Goal: Task Accomplishment & Management: Complete application form

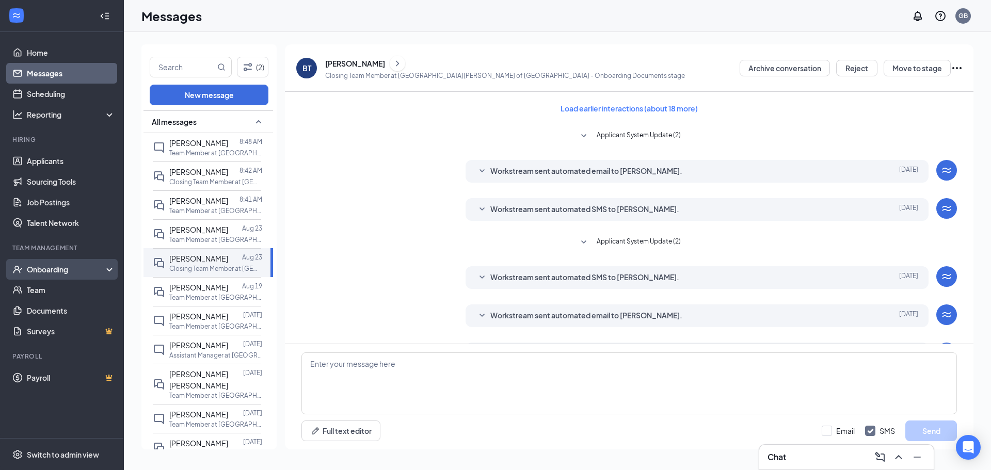
click at [61, 277] on div "Onboarding" at bounding box center [62, 269] width 124 height 21
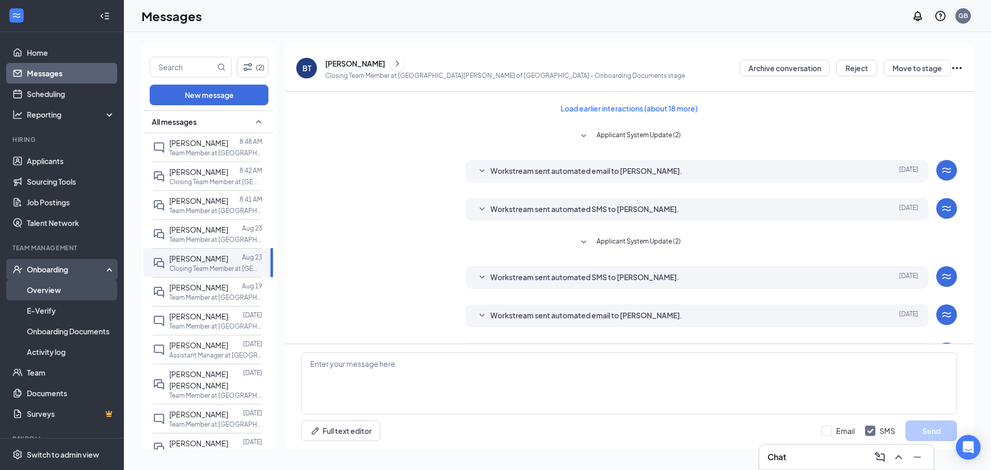
click at [56, 287] on link "Overview" at bounding box center [71, 290] width 88 height 21
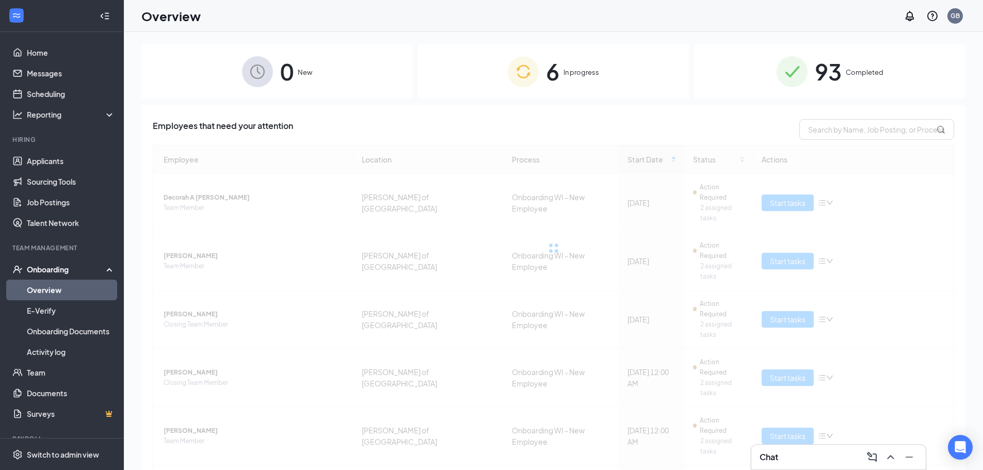
click at [642, 72] on div "6 In progress" at bounding box center [553, 71] width 271 height 54
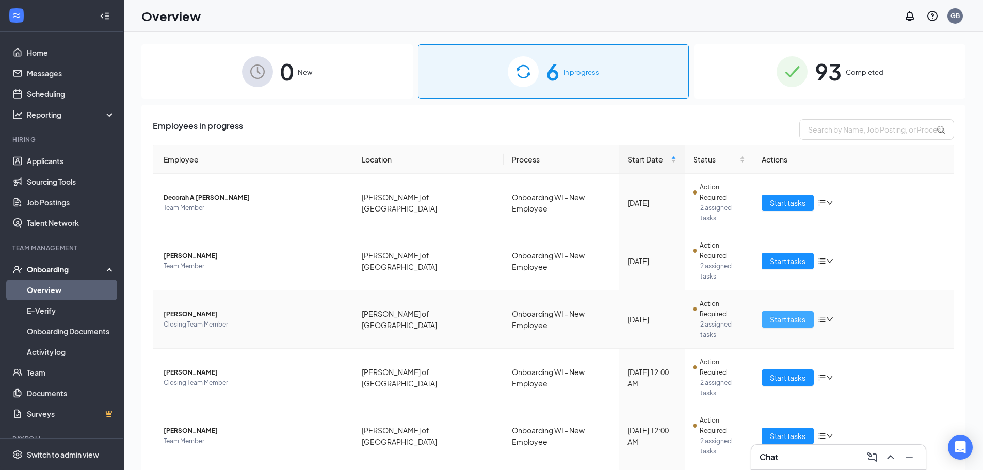
click at [779, 314] on span "Start tasks" at bounding box center [788, 319] width 36 height 11
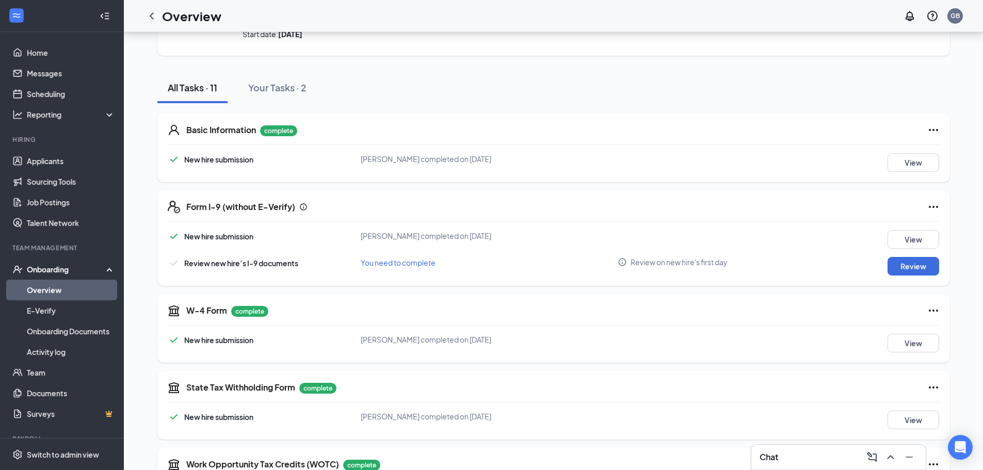
scroll to position [103, 0]
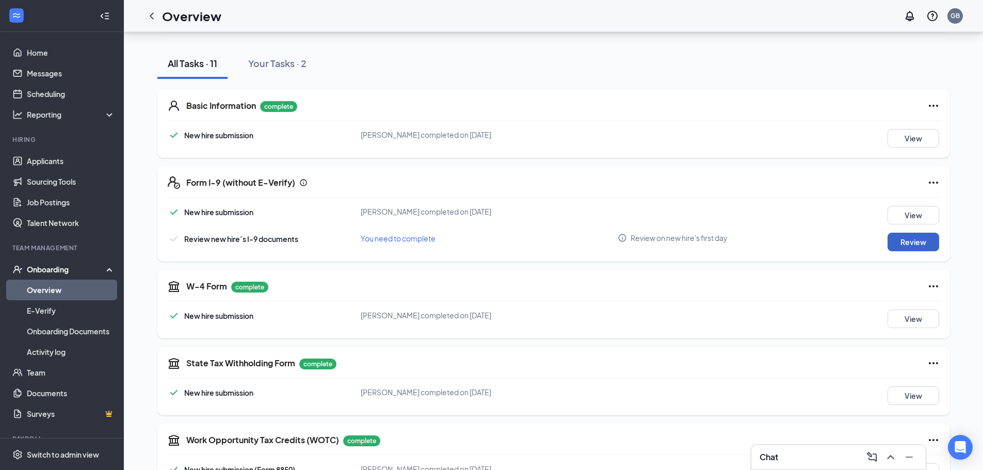
click at [914, 246] on button "Review" at bounding box center [914, 242] width 52 height 19
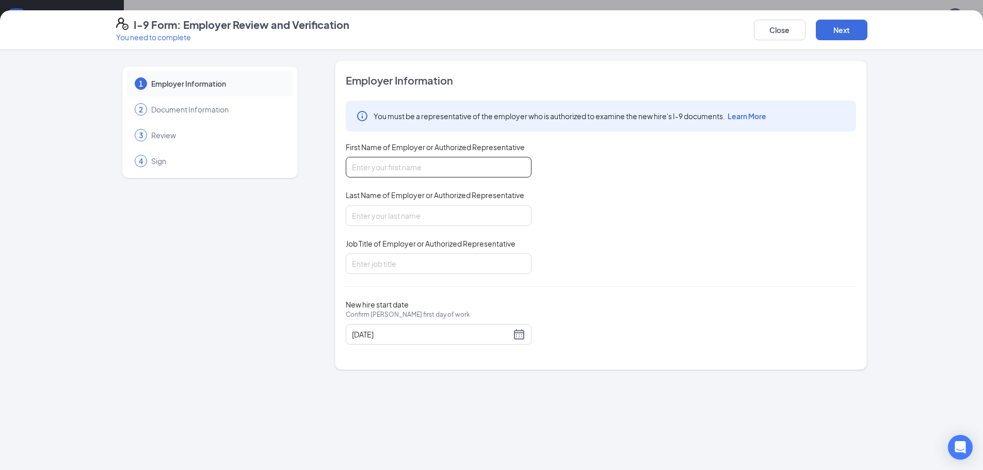
click at [468, 163] on input "First Name of Employer or Authorized Representative" at bounding box center [439, 167] width 186 height 21
type input "Cammeron"
type input "[PERSON_NAME]"
type input "Training Coordinator"
click at [524, 332] on div "[DATE]" at bounding box center [438, 334] width 173 height 12
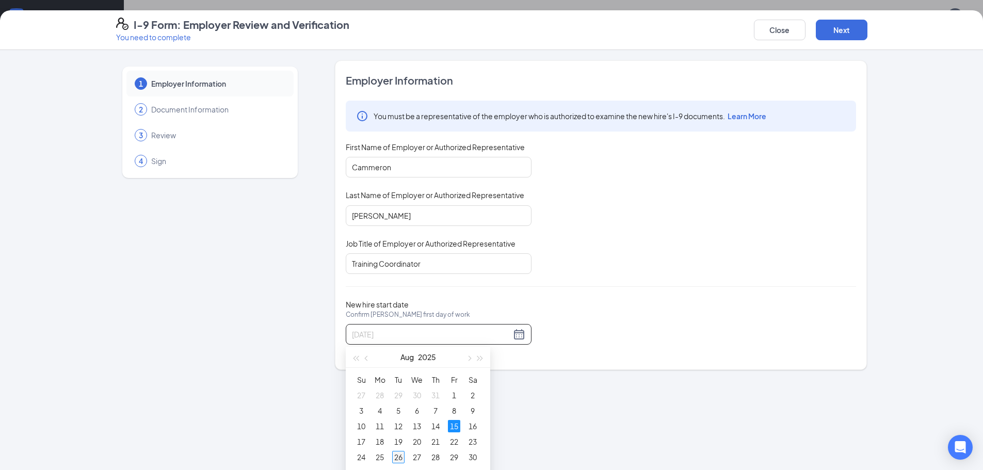
type input "[DATE]"
click at [401, 454] on div "26" at bounding box center [398, 457] width 12 height 12
click at [855, 28] on button "Next" at bounding box center [842, 30] width 52 height 21
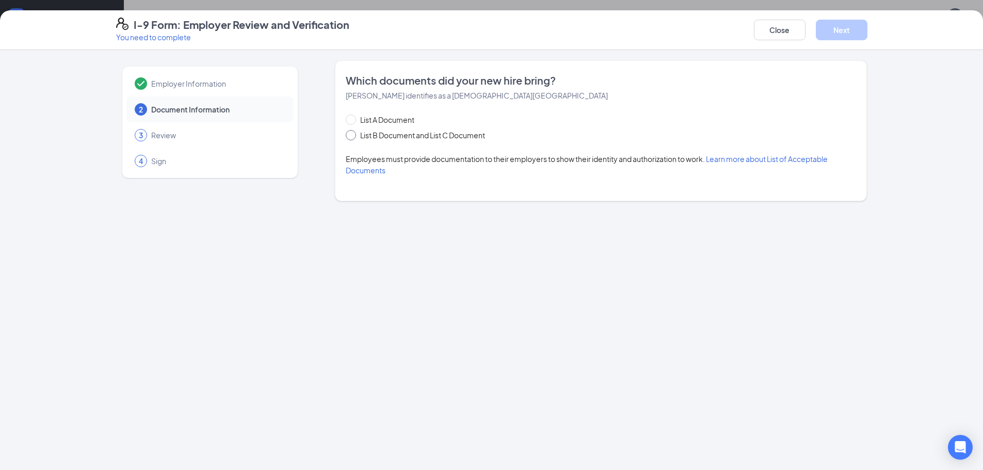
click at [405, 137] on span "List B Document and List C Document" at bounding box center [422, 135] width 133 height 11
click at [353, 137] on input "List B Document and List C Document" at bounding box center [349, 133] width 7 height 7
radio input "true"
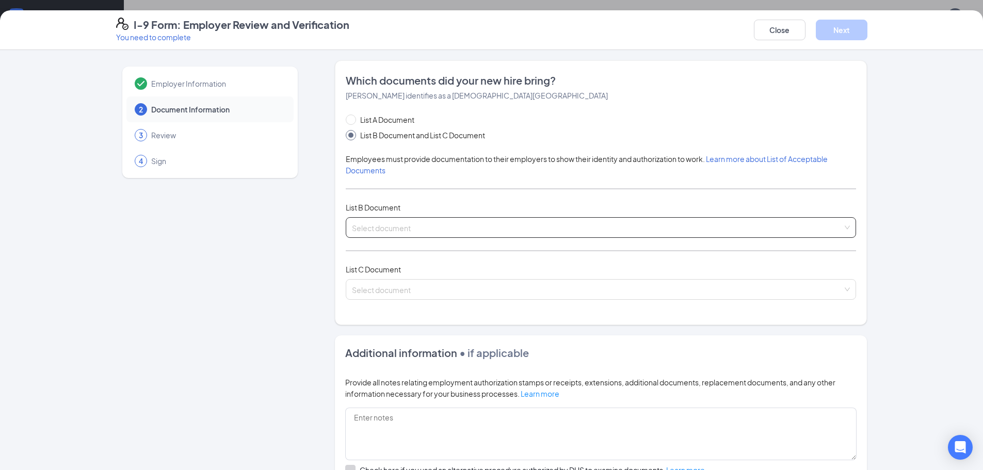
click at [426, 224] on input "search" at bounding box center [597, 225] width 491 height 15
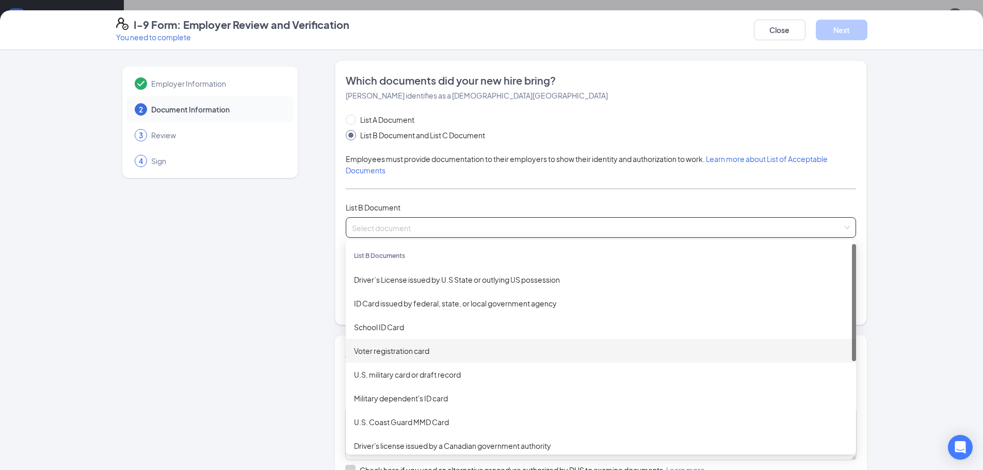
scroll to position [0, 0]
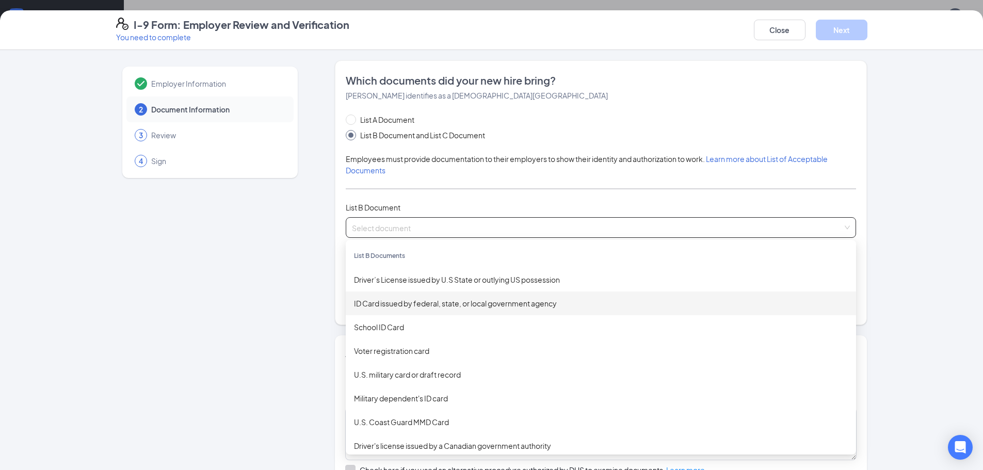
click at [486, 307] on div "ID Card issued by federal, state, or local government agency" at bounding box center [601, 303] width 494 height 11
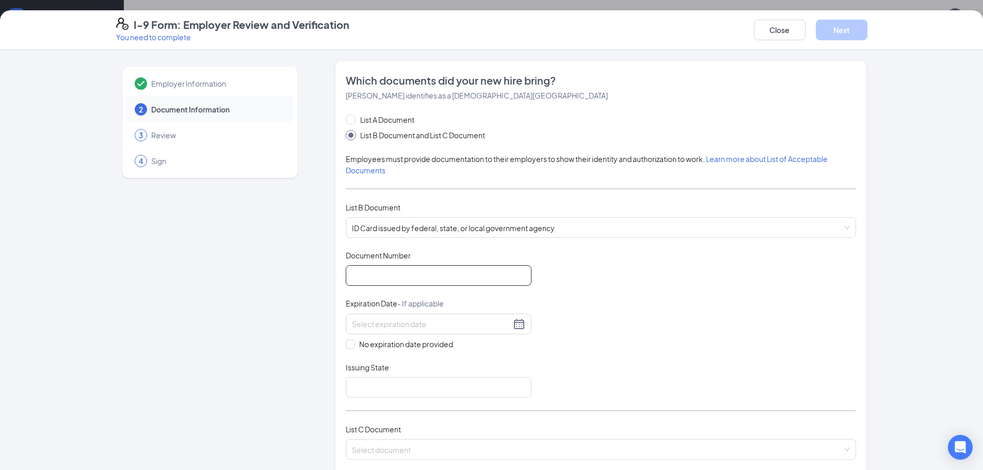
click at [416, 284] on input "Document Number" at bounding box center [439, 275] width 186 height 21
type input "VP244416"
click at [431, 332] on div at bounding box center [439, 324] width 186 height 21
click at [450, 430] on div "24" at bounding box center [450, 431] width 12 height 12
type input "[DATE]"
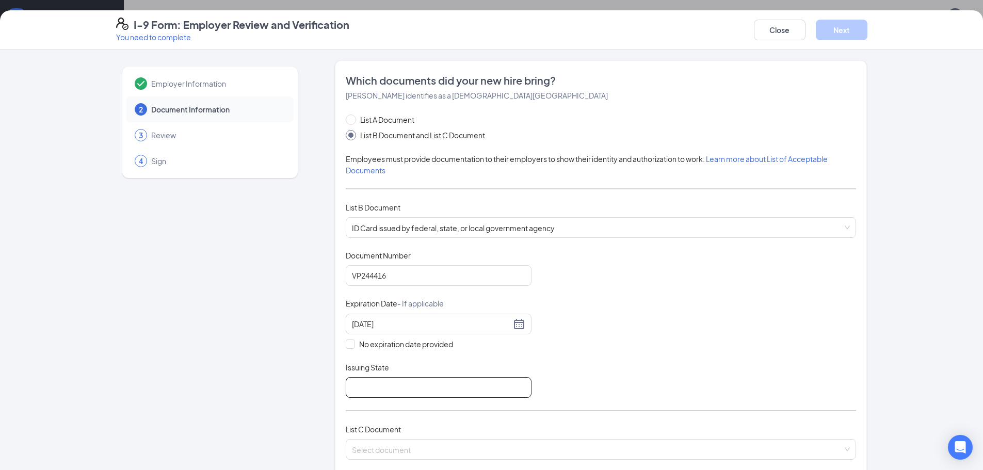
click at [426, 392] on input "Issuing State" at bounding box center [439, 387] width 186 height 21
type input "[US_STATE]"
click at [672, 363] on div "Document Title ID Card issued by federal, state, or local government agency Doc…" at bounding box center [601, 324] width 510 height 148
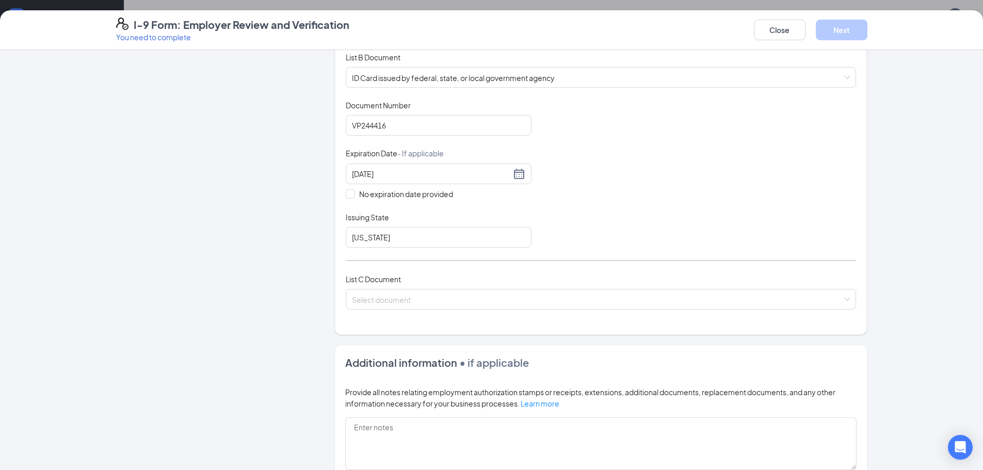
scroll to position [155, 0]
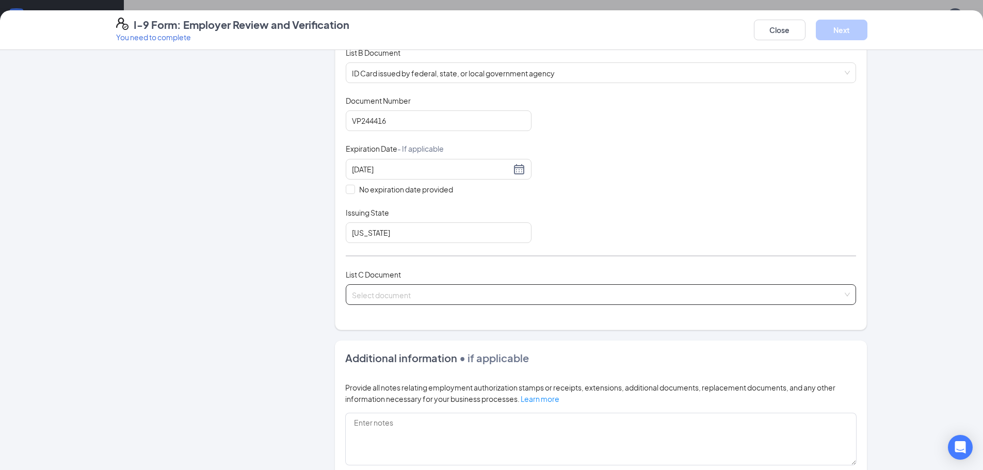
click at [640, 300] on input "search" at bounding box center [597, 292] width 491 height 15
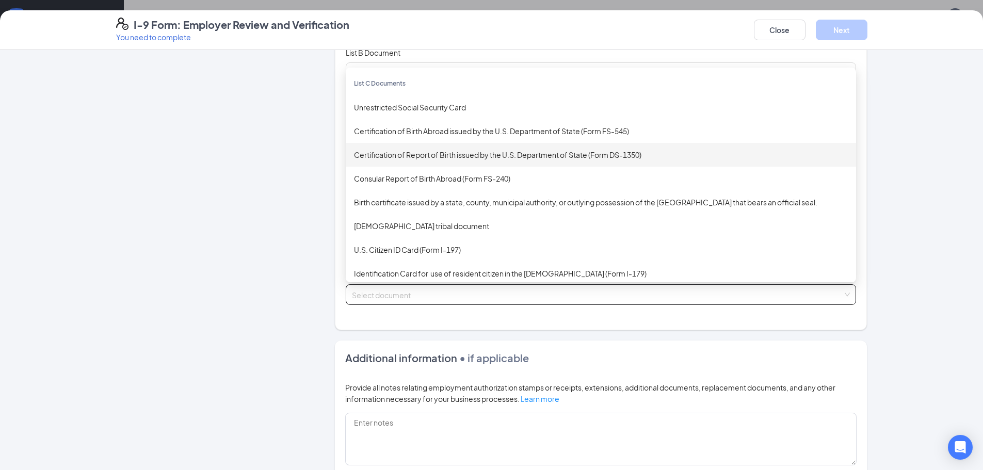
click at [519, 158] on div "Certification of Report of Birth issued by the U.S. Department of State (Form D…" at bounding box center [601, 154] width 494 height 11
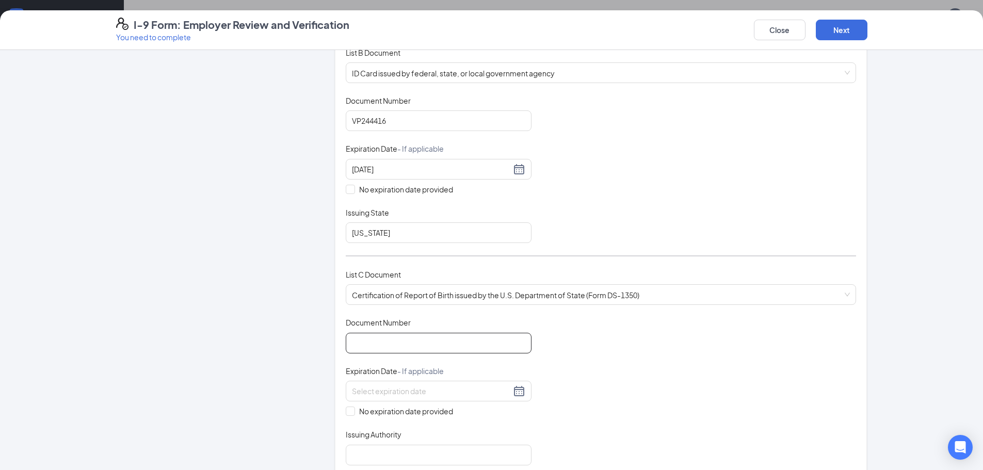
click at [399, 349] on input "Document Number" at bounding box center [439, 343] width 186 height 21
type input "0"
type input "500024521"
click at [348, 414] on span at bounding box center [350, 411] width 9 height 9
click at [348, 414] on input "No expiration date provided" at bounding box center [349, 410] width 7 height 7
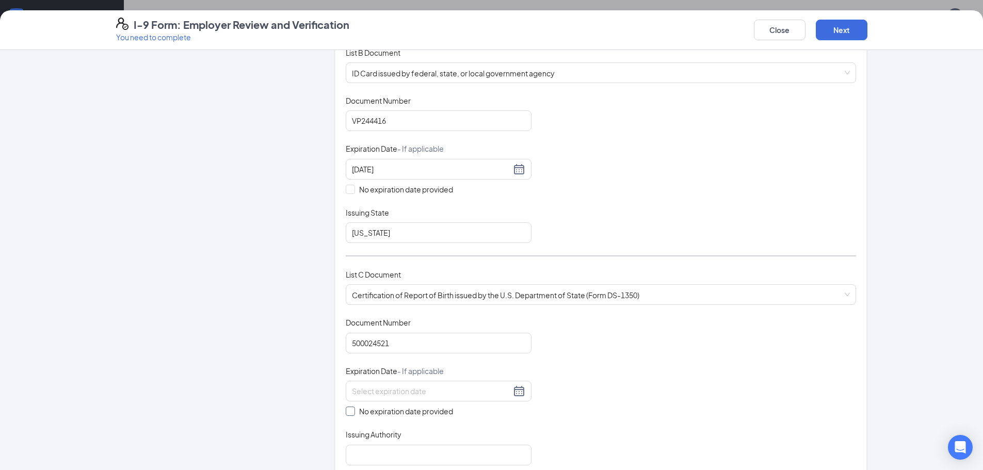
checkbox input "true"
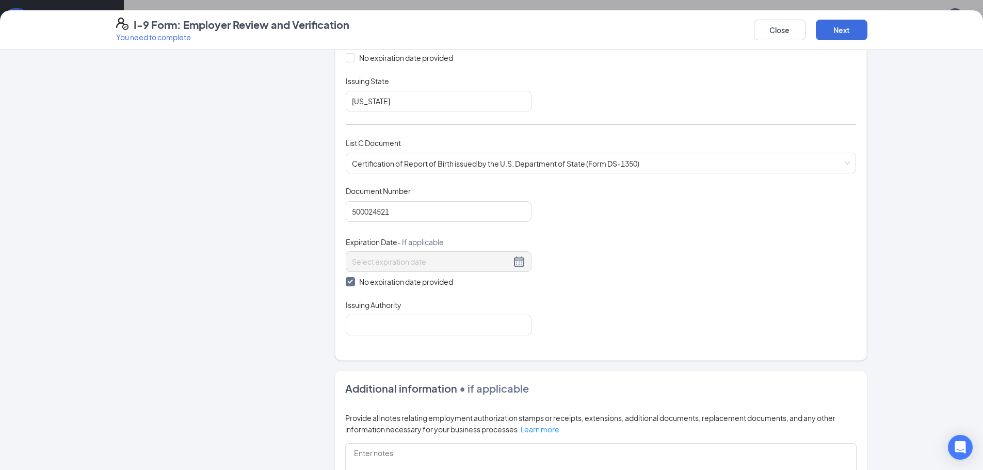
scroll to position [310, 0]
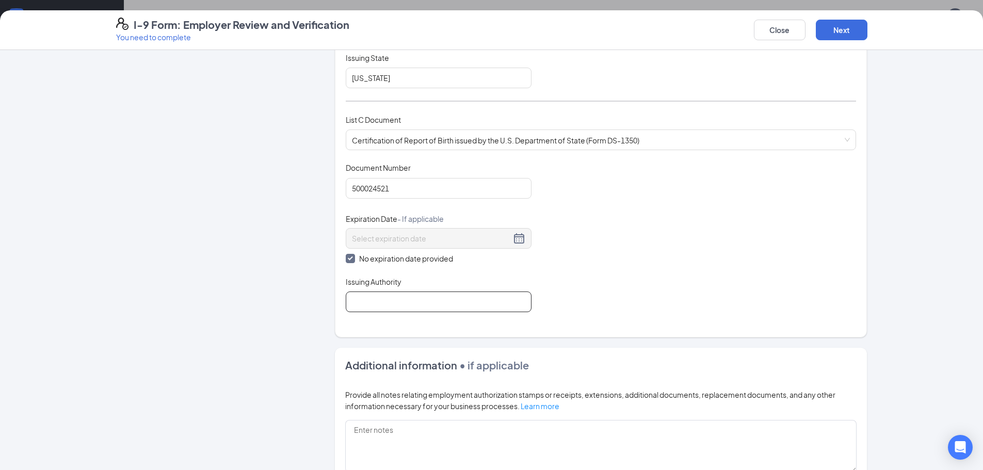
click at [416, 308] on input "Issuing Authority" at bounding box center [439, 302] width 186 height 21
type input "State of [US_STATE]"
click at [718, 303] on div "Document Title Certification of Report of Birth issued by the U.S. Department o…" at bounding box center [601, 238] width 510 height 150
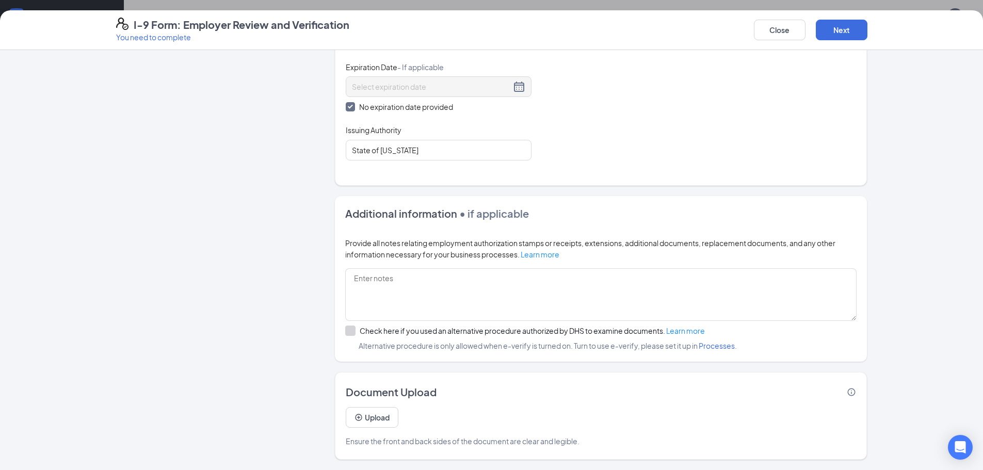
scroll to position [103, 0]
click at [851, 33] on button "Next" at bounding box center [842, 30] width 52 height 21
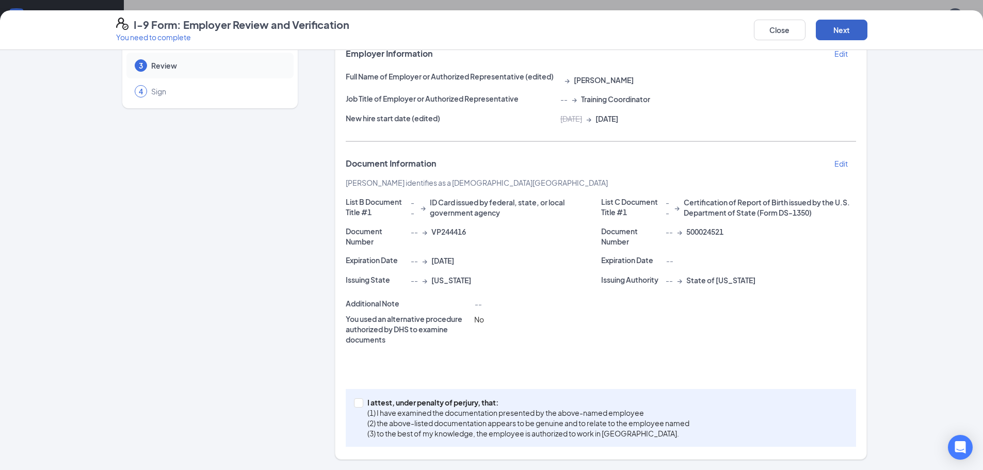
scroll to position [397, 0]
click at [359, 407] on span at bounding box center [358, 402] width 9 height 9
click at [359, 406] on input "I attest, under penalty of [PERSON_NAME], that: (1) I have examined the documen…" at bounding box center [357, 401] width 7 height 7
checkbox input "true"
click at [832, 32] on button "Next" at bounding box center [842, 30] width 52 height 21
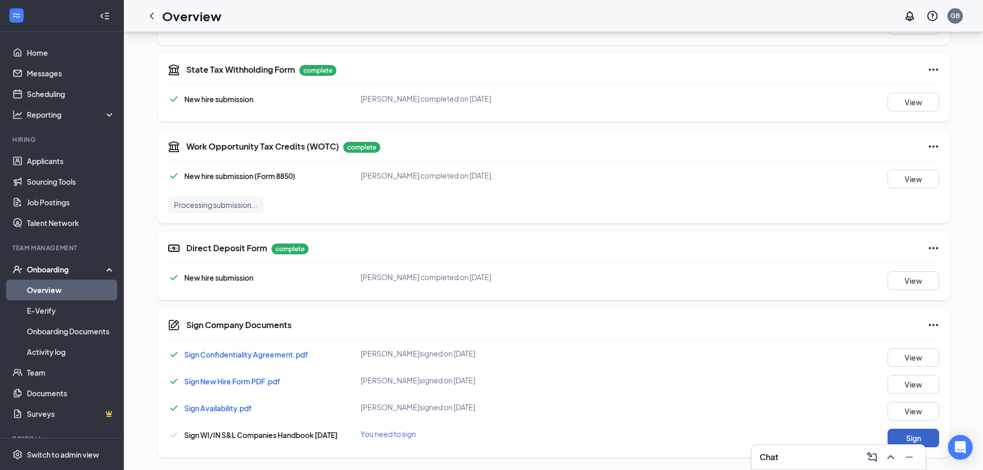
click at [925, 432] on button "Sign" at bounding box center [914, 438] width 52 height 19
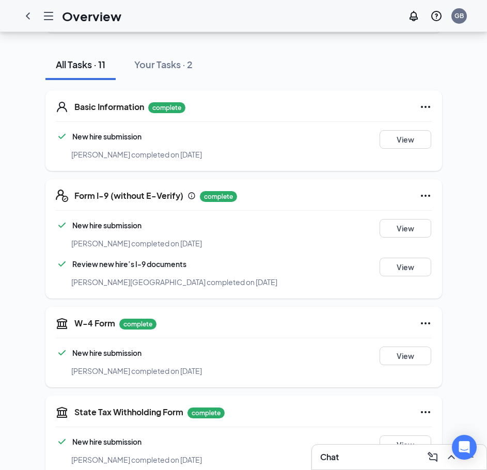
scroll to position [0, 0]
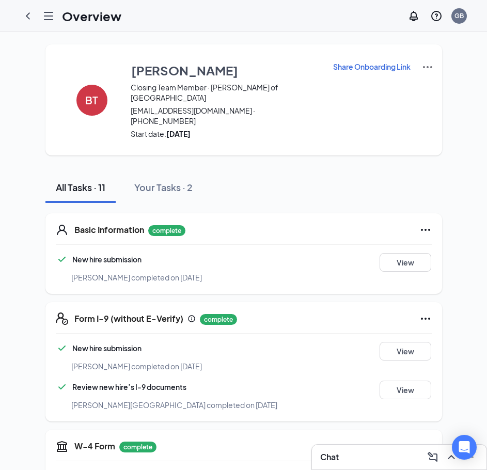
click at [421, 61] on img at bounding box center [427, 67] width 12 height 12
click at [421, 65] on img at bounding box center [427, 67] width 12 height 12
click at [422, 85] on div "BT [PERSON_NAME] Closing Team Member · [PERSON_NAME] of [GEOGRAPHIC_DATA] [EMAI…" at bounding box center [243, 99] width 396 height 111
click at [421, 64] on img at bounding box center [427, 67] width 12 height 12
click at [423, 89] on span "View details" at bounding box center [414, 85] width 40 height 11
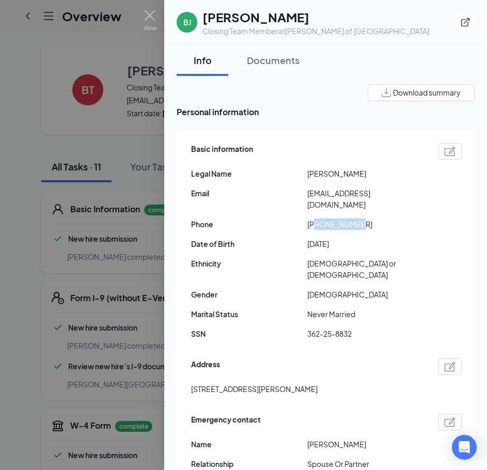
drag, startPoint x: 316, startPoint y: 214, endPoint x: 363, endPoint y: 219, distance: 47.2
click at [363, 219] on div "Basic information Legal Name [PERSON_NAME] Email [EMAIL_ADDRESS][DOMAIN_NAME] P…" at bounding box center [326, 243] width 270 height 207
copy span "2166781250"
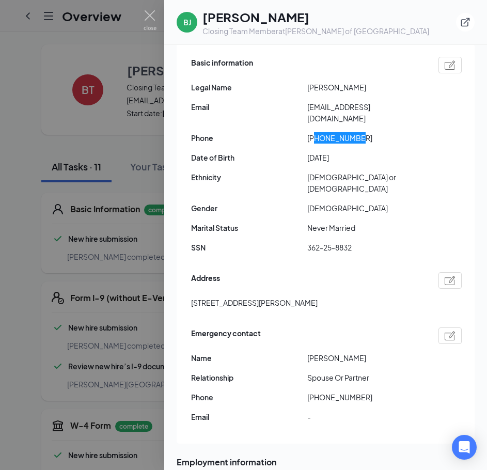
scroll to position [103, 0]
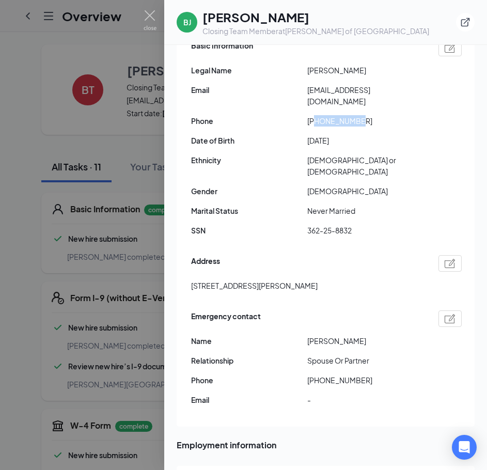
click at [334, 335] on span "[PERSON_NAME]" at bounding box center [365, 340] width 116 height 11
copy span "[PERSON_NAME]"
drag, startPoint x: 192, startPoint y: 261, endPoint x: 243, endPoint y: 272, distance: 51.3
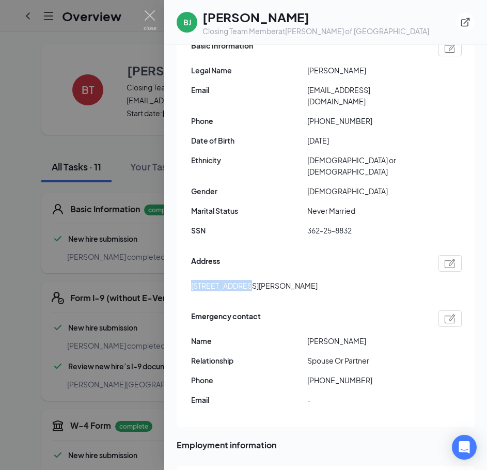
click at [243, 272] on div "Address [STREET_ADDRESS][PERSON_NAME]" at bounding box center [326, 275] width 270 height 47
copy span "[STREET_ADDRESS][PERSON_NAME]"
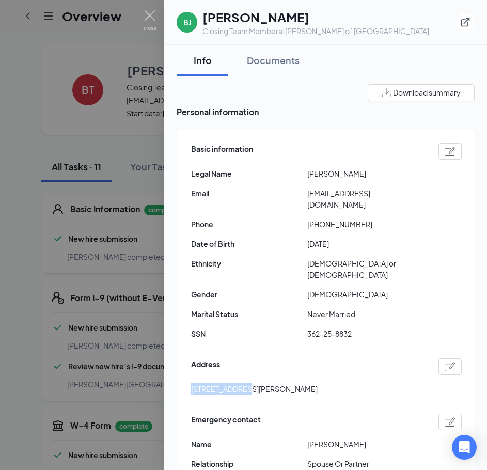
click at [333, 193] on span "[EMAIL_ADDRESS][DOMAIN_NAME]" at bounding box center [365, 198] width 116 height 23
click at [332, 193] on span "[EMAIL_ADDRESS][DOMAIN_NAME]" at bounding box center [365, 198] width 116 height 23
copy span "[EMAIL_ADDRESS][DOMAIN_NAME]"
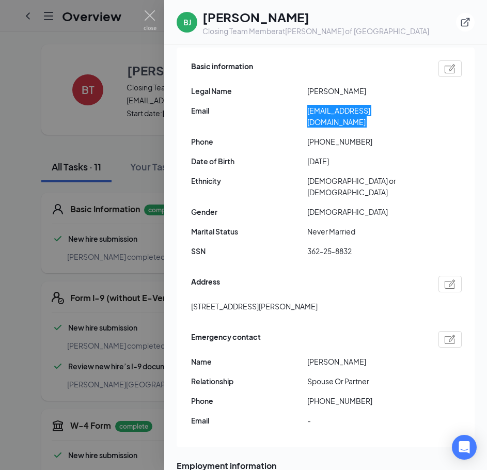
scroll to position [103, 0]
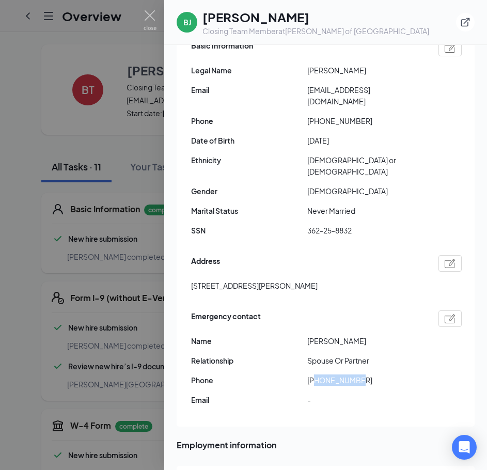
drag, startPoint x: 318, startPoint y: 359, endPoint x: 364, endPoint y: 362, distance: 46.5
click at [367, 364] on div "Emergency contact Name [PERSON_NAME] Relationship Spouse Or Partner Phone [PHON…" at bounding box center [326, 361] width 270 height 106
copy span "7157830293"
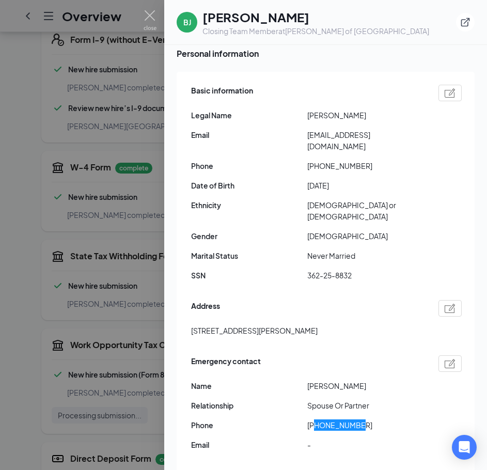
scroll to position [7, 0]
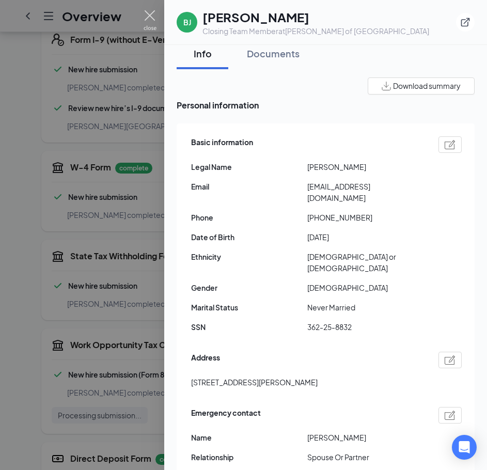
click at [150, 25] on img at bounding box center [149, 20] width 13 height 20
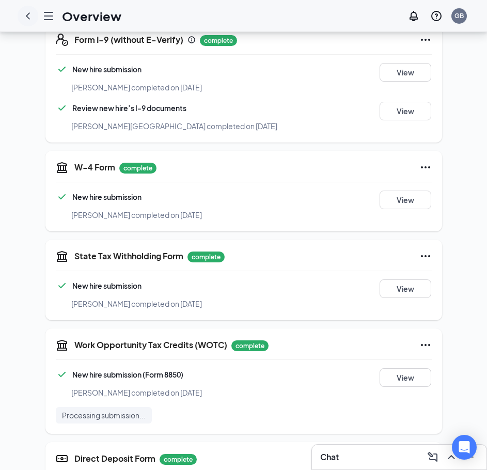
click at [29, 10] on icon "ChevronLeft" at bounding box center [28, 16] width 12 height 12
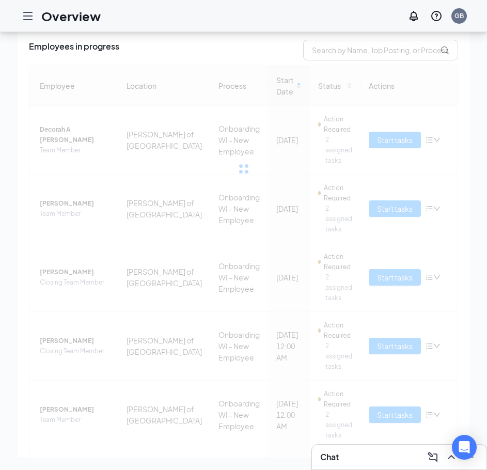
scroll to position [52, 0]
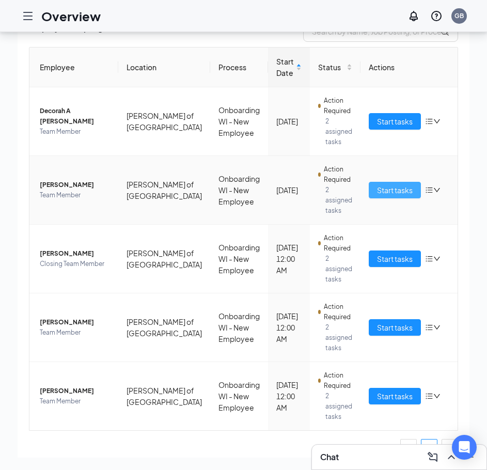
click at [384, 188] on span "Start tasks" at bounding box center [395, 189] width 36 height 11
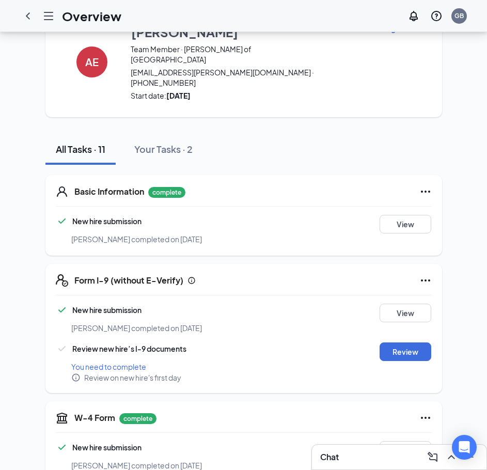
scroll to position [103, 0]
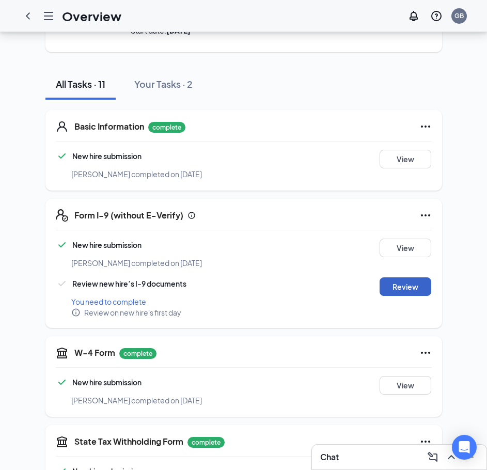
click at [402, 277] on button "Review" at bounding box center [405, 286] width 52 height 19
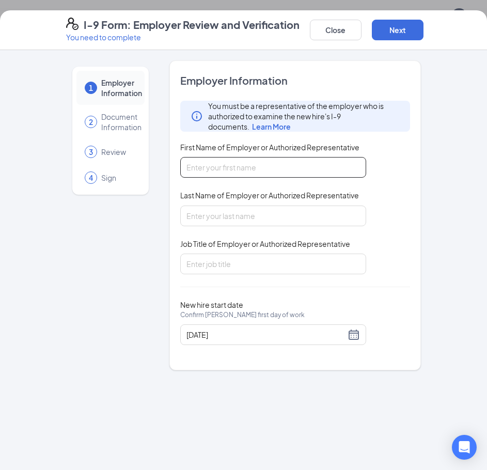
click at [251, 173] on input "First Name of Employer or Authorized Representative" at bounding box center [273, 167] width 186 height 21
type input "Cammeron"
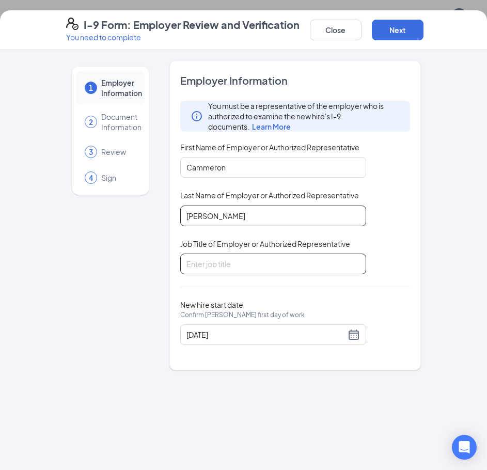
type input "[PERSON_NAME]"
click at [244, 267] on input "Job Title of Employer or Authorized Representative" at bounding box center [273, 263] width 186 height 21
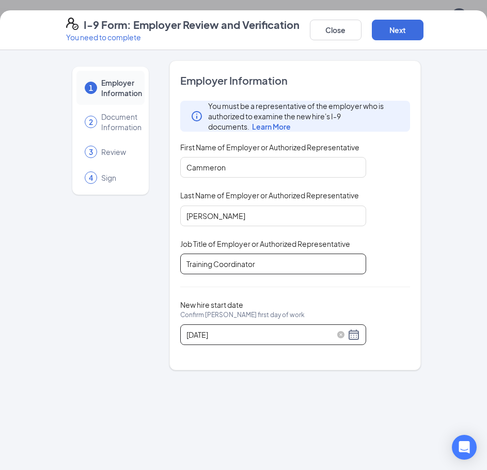
type input "Training Coordinator"
click at [355, 333] on div "[DATE]" at bounding box center [272, 334] width 173 height 12
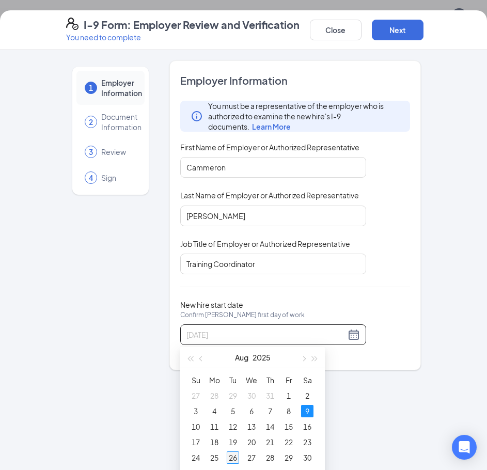
type input "[DATE]"
click at [232, 455] on div "26" at bounding box center [233, 457] width 12 height 12
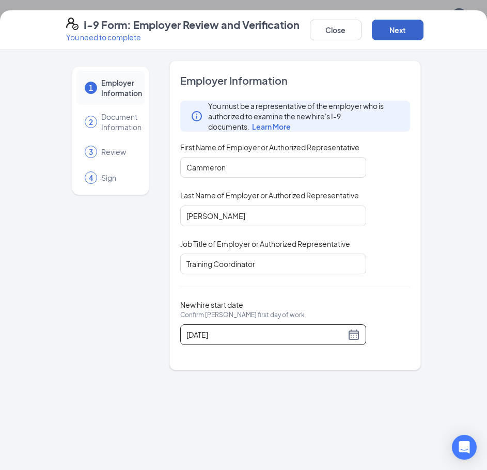
click at [409, 33] on button "Next" at bounding box center [398, 30] width 52 height 21
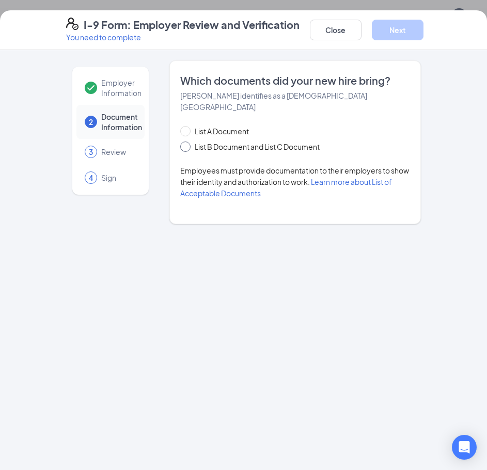
click at [214, 141] on span "List B Document and List C Document" at bounding box center [256, 146] width 133 height 11
click at [187, 141] on input "List B Document and List C Document" at bounding box center [183, 144] width 7 height 7
radio input "true"
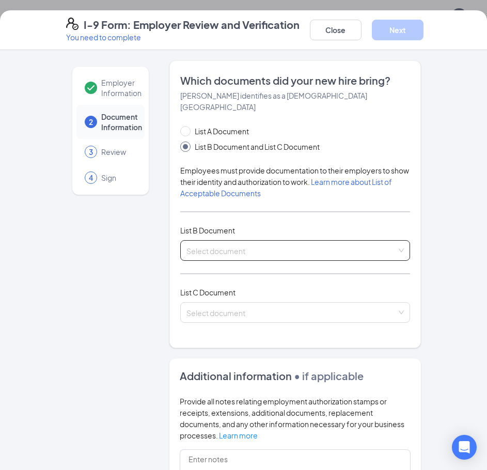
click at [277, 245] on span at bounding box center [291, 250] width 210 height 20
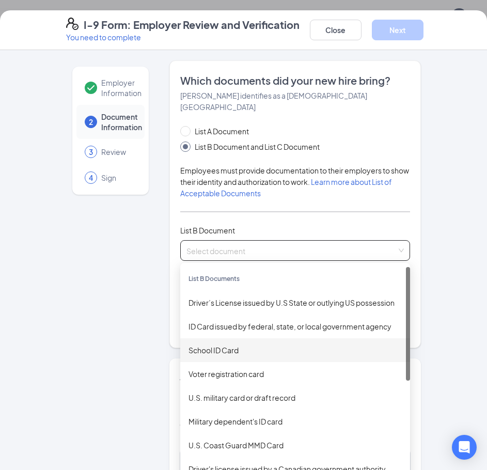
scroll to position [0, 0]
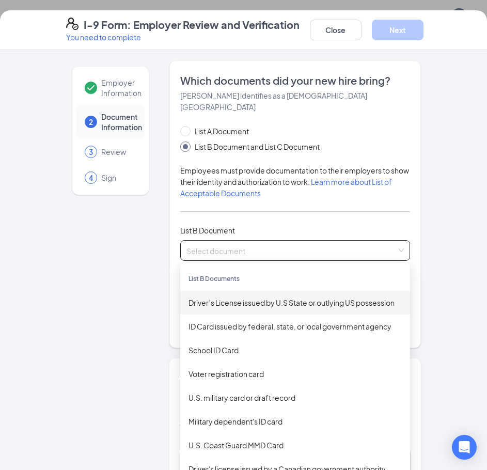
click at [298, 297] on div "Driver’s License issued by U.S State or outlying US possession" at bounding box center [294, 302] width 213 height 11
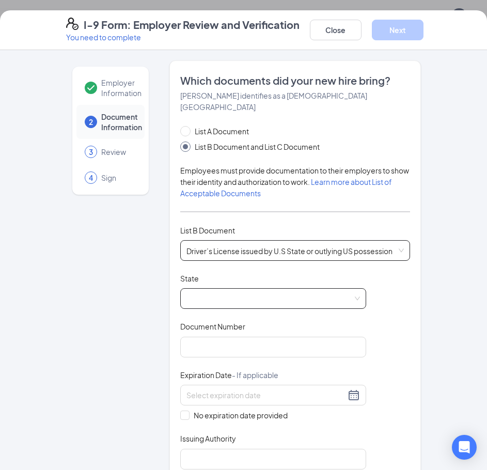
click at [292, 288] on span at bounding box center [272, 298] width 173 height 20
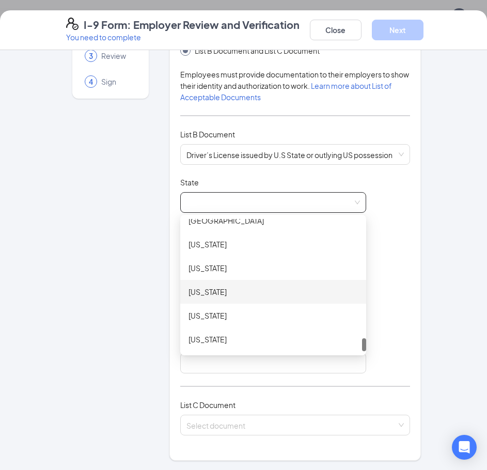
scroll to position [258, 0]
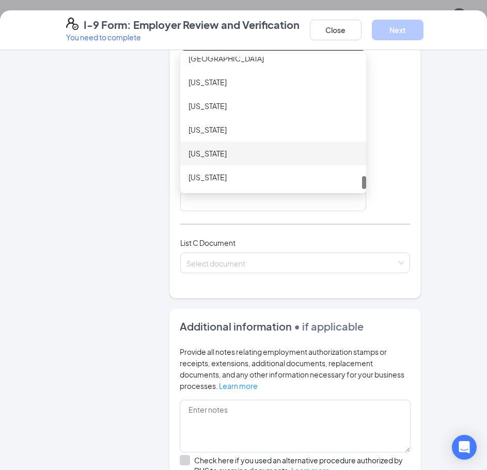
click at [221, 148] on div "[US_STATE]" at bounding box center [272, 153] width 169 height 11
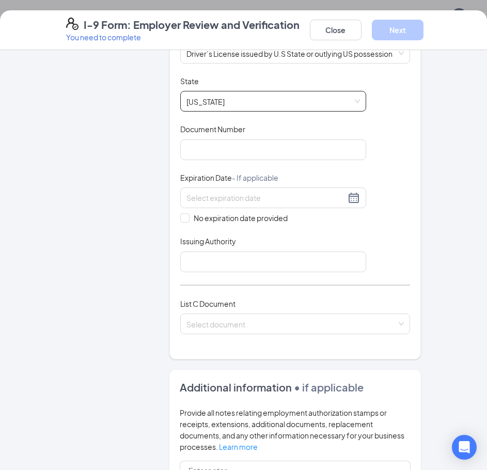
scroll to position [103, 0]
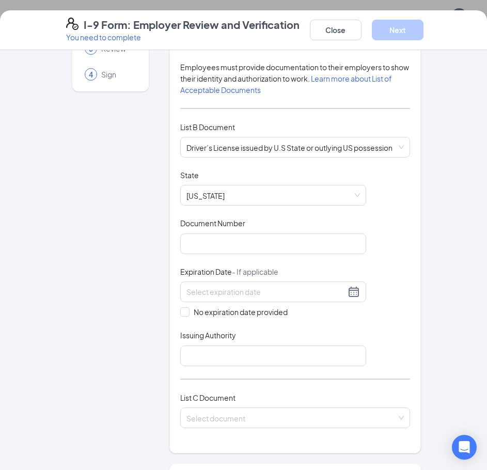
click at [282, 245] on div "Document Title Driver’s License issued by U.S State or outlying US possession S…" at bounding box center [295, 268] width 230 height 196
click at [280, 238] on input "Document Number" at bounding box center [273, 243] width 186 height 21
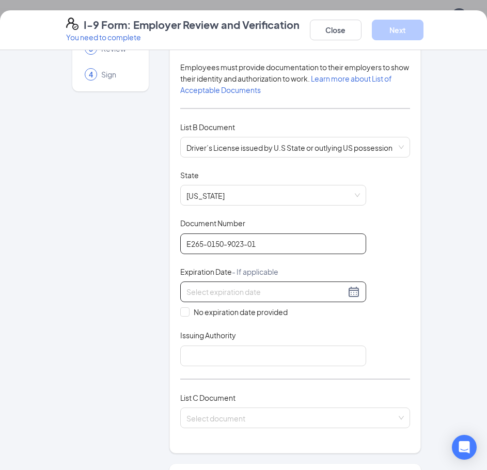
type input "E265-0150-9023-01"
click at [352, 285] on div at bounding box center [272, 291] width 173 height 12
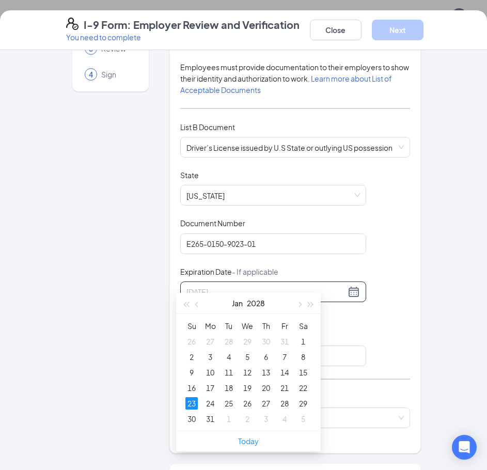
drag, startPoint x: 190, startPoint y: 402, endPoint x: 198, endPoint y: 390, distance: 14.2
click at [190, 401] on div "23" at bounding box center [191, 403] width 12 height 12
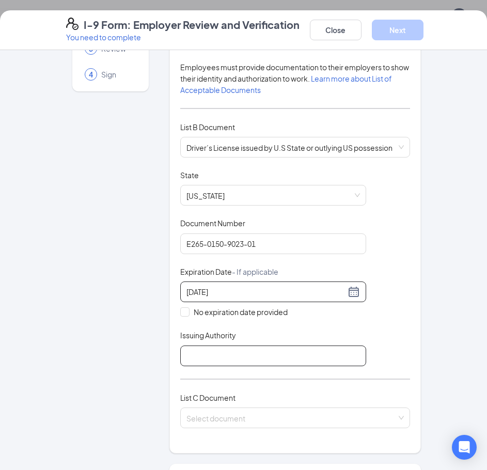
type input "[DATE]"
click at [203, 345] on input "Issuing Authority" at bounding box center [273, 355] width 186 height 21
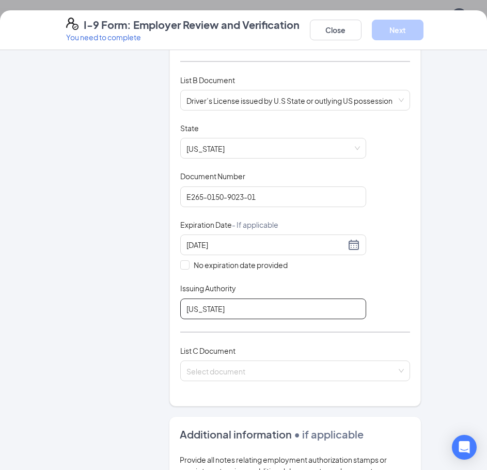
scroll to position [206, 0]
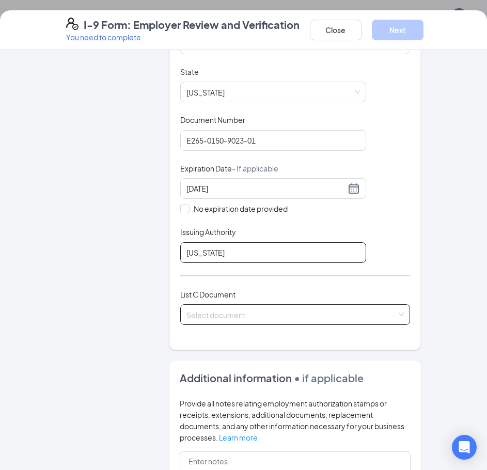
click at [400, 309] on div "Select document" at bounding box center [295, 314] width 230 height 21
type input "[US_STATE]"
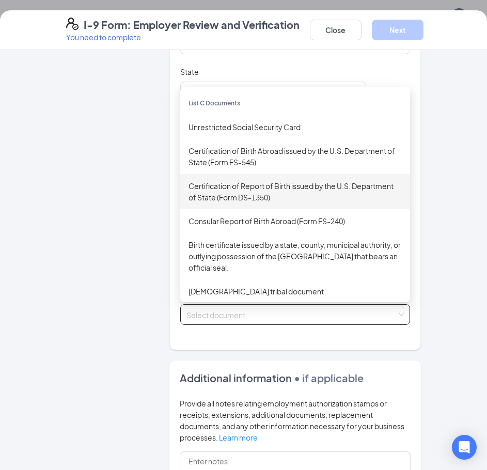
click at [345, 180] on div "Certification of Report of Birth issued by the U.S. Department of State (Form D…" at bounding box center [294, 191] width 213 height 23
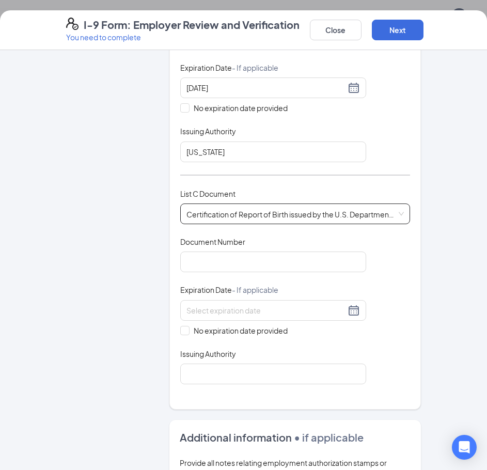
scroll to position [310, 0]
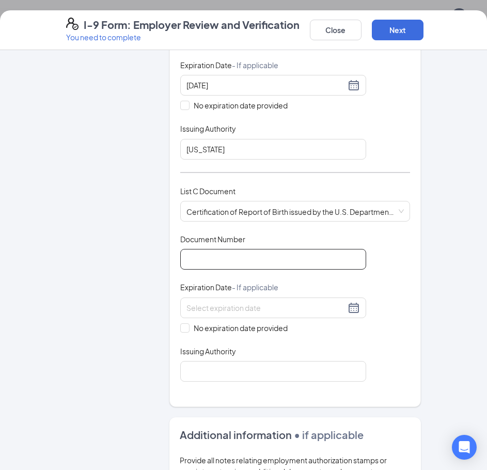
click at [258, 254] on input "Document Number" at bounding box center [273, 259] width 186 height 21
type input "16212112"
click at [184, 323] on span at bounding box center [184, 327] width 9 height 9
click at [184, 323] on input "No expiration date provided" at bounding box center [183, 326] width 7 height 7
checkbox input "true"
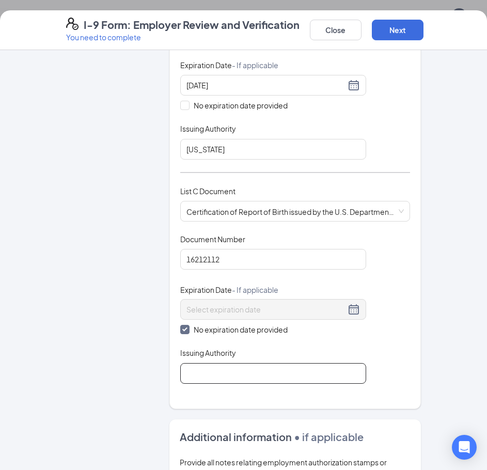
click at [207, 366] on input "Issuing Authority" at bounding box center [273, 373] width 186 height 21
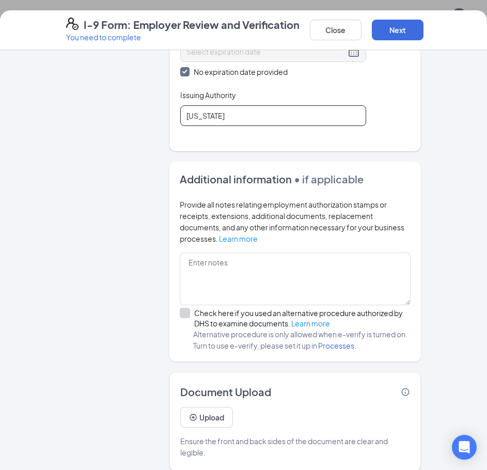
scroll to position [258, 0]
type input "[US_STATE]"
click at [404, 24] on button "Next" at bounding box center [398, 30] width 52 height 21
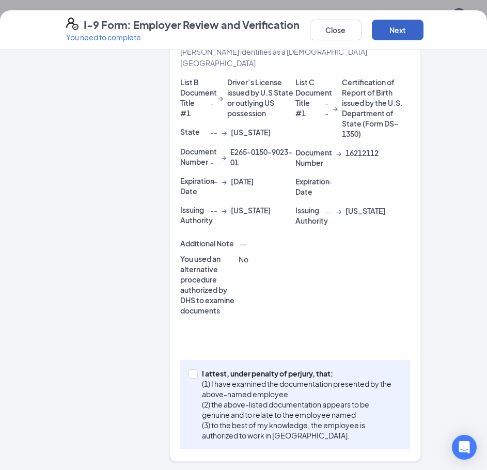
scroll to position [534, 0]
click at [191, 372] on input "I attest, under penalty of [PERSON_NAME], that: (1) I have examined the documen…" at bounding box center [191, 372] width 7 height 7
checkbox input "true"
click at [391, 34] on button "Next" at bounding box center [398, 30] width 52 height 21
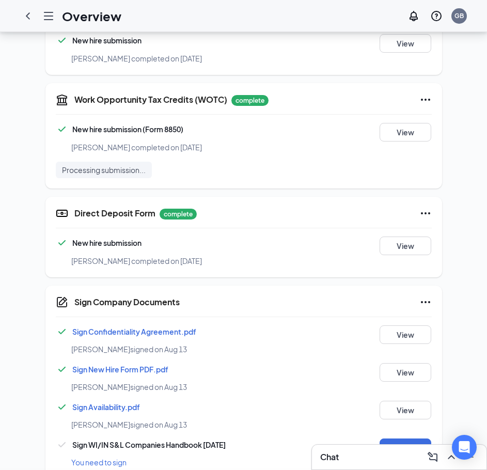
click at [258, 128] on div "I-9 Form: Employer Review and Verification You need to complete Close Employer …" at bounding box center [243, 235] width 487 height 470
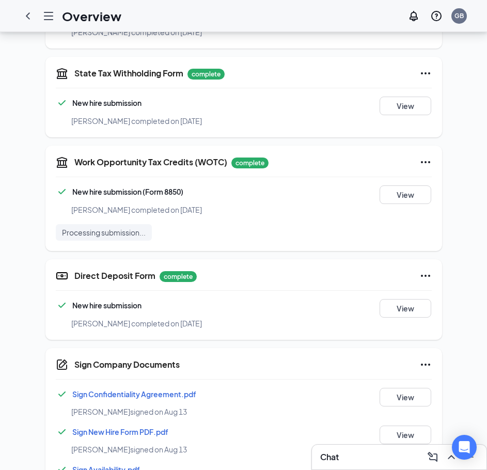
scroll to position [524, 0]
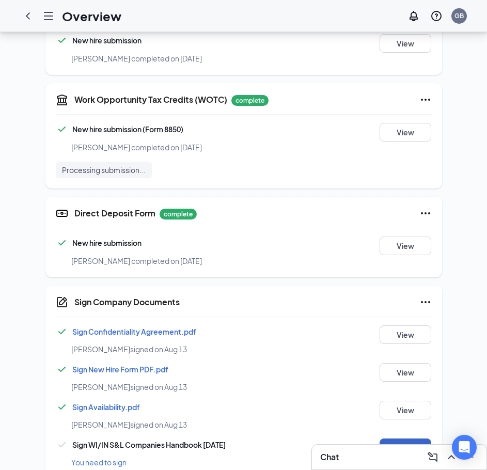
click at [414, 438] on button "Sign" at bounding box center [405, 447] width 52 height 19
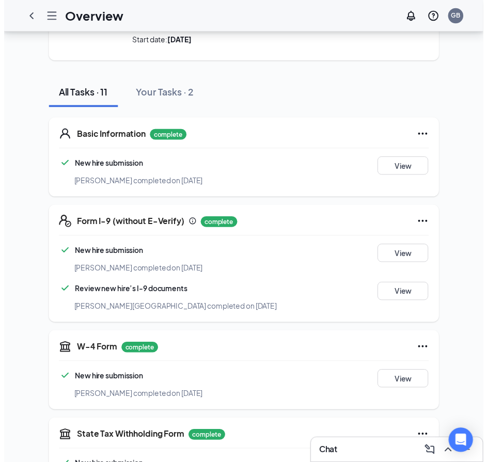
scroll to position [0, 0]
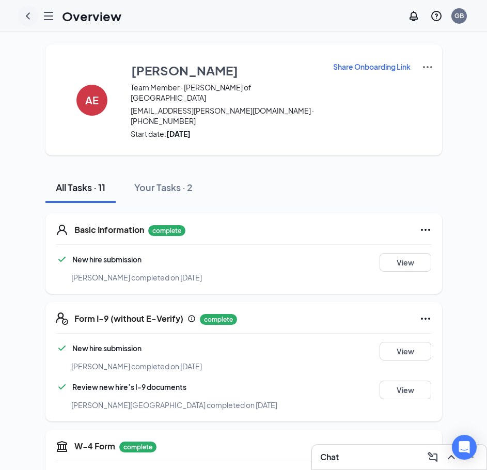
click at [30, 15] on icon "ChevronLeft" at bounding box center [28, 16] width 12 height 12
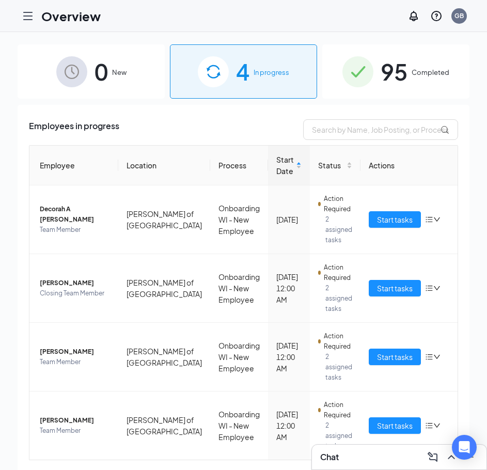
click at [391, 77] on span "95" at bounding box center [393, 72] width 27 height 36
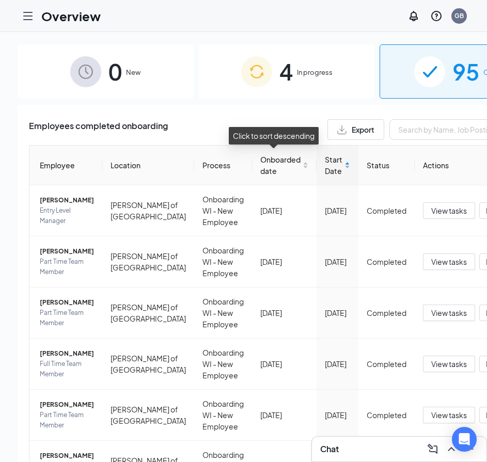
click at [325, 168] on div "Start Date" at bounding box center [337, 165] width 25 height 23
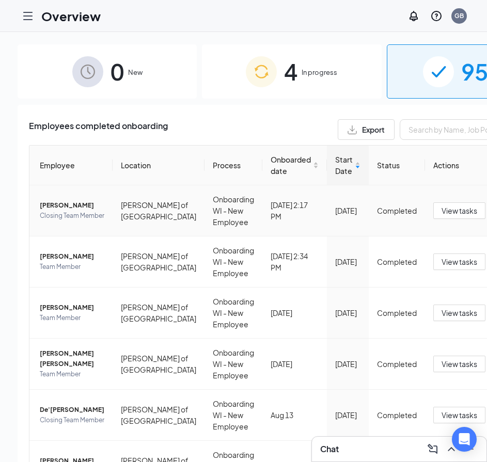
click at [71, 188] on td "[PERSON_NAME] Closing Team Member" at bounding box center [70, 210] width 83 height 51
click at [53, 200] on span "[PERSON_NAME]" at bounding box center [72, 205] width 65 height 10
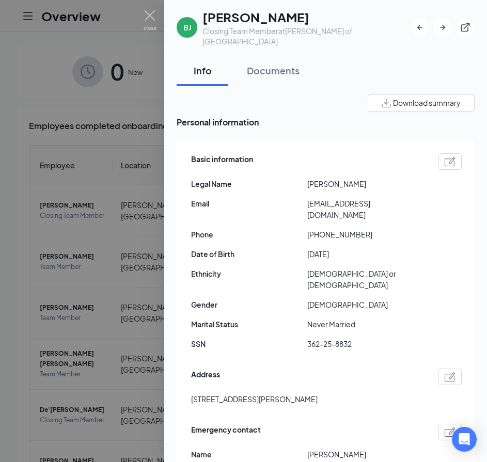
click at [303, 338] on span "SSN" at bounding box center [249, 343] width 116 height 11
drag, startPoint x: 307, startPoint y: 311, endPoint x: 352, endPoint y: 306, distance: 45.7
click at [352, 338] on span "362-25-8832" at bounding box center [365, 343] width 116 height 11
copy span "362-25-8832"
click at [148, 17] on img at bounding box center [149, 20] width 13 height 20
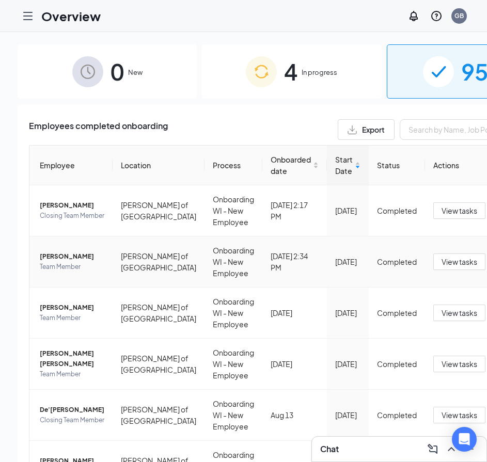
click at [57, 262] on span "[PERSON_NAME]" at bounding box center [72, 256] width 65 height 10
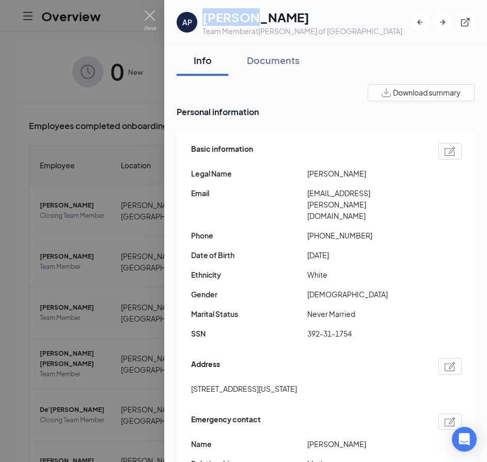
drag, startPoint x: 205, startPoint y: 15, endPoint x: 250, endPoint y: 21, distance: 45.3
click at [250, 21] on h1 "[PERSON_NAME]" at bounding box center [302, 17] width 200 height 18
copy h1 "[PERSON_NAME]"
drag, startPoint x: 267, startPoint y: 15, endPoint x: 346, endPoint y: 24, distance: 79.5
click at [346, 24] on div "AP [PERSON_NAME] Team Member at [GEOGRAPHIC_DATA][PERSON_NAME] of [GEOGRAPHIC_D…" at bounding box center [325, 22] width 298 height 28
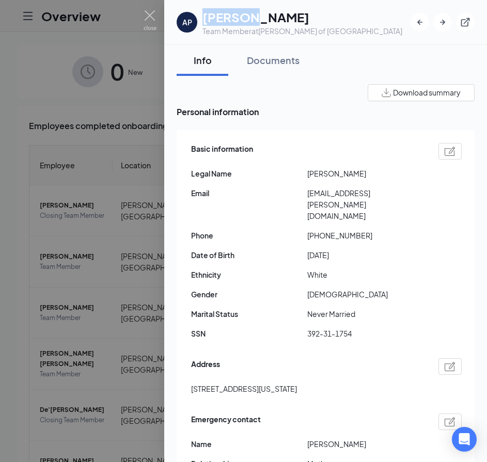
copy h1 "[PERSON_NAME]"
click at [319, 230] on span "[PHONE_NUMBER]" at bounding box center [365, 235] width 116 height 11
drag, startPoint x: 314, startPoint y: 212, endPoint x: 360, endPoint y: 218, distance: 46.3
click at [360, 230] on span "[PHONE_NUMBER]" at bounding box center [365, 235] width 116 height 11
copy span "6302676334"
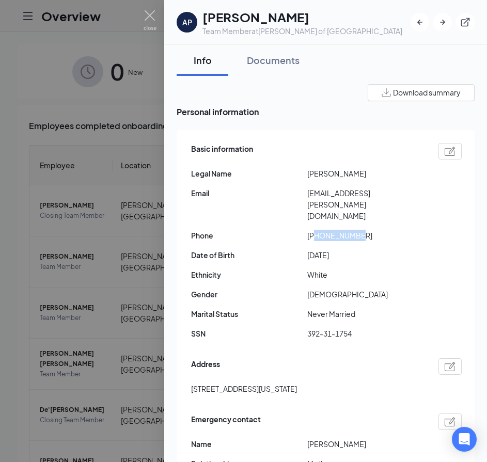
click at [416, 246] on div "Basic information Legal Name [PERSON_NAME] Email [EMAIL_ADDRESS][PERSON_NAME][D…" at bounding box center [326, 243] width 270 height 207
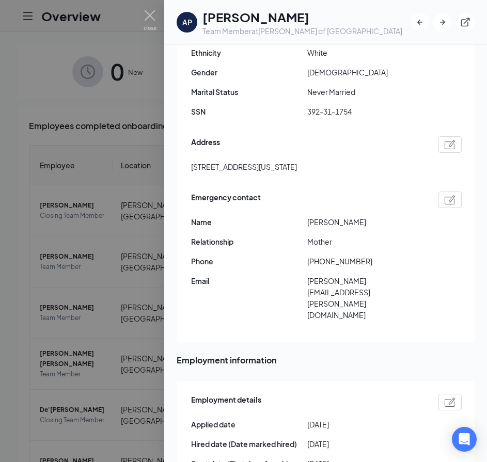
scroll to position [310, 0]
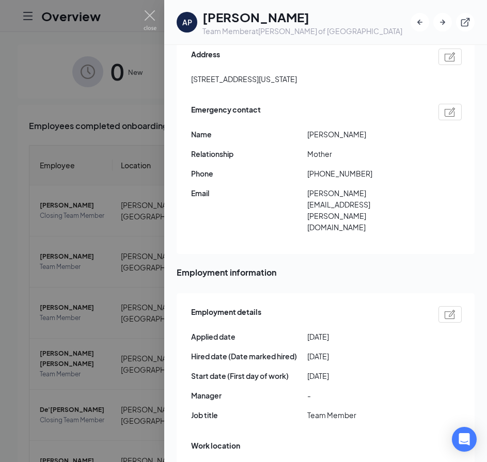
drag, startPoint x: 308, startPoint y: 110, endPoint x: 376, endPoint y: 119, distance: 68.6
click at [376, 119] on div "Emergency contact Name [PERSON_NAME] Relationship Mother Phone [PHONE_NUMBER] E…" at bounding box center [326, 171] width 270 height 140
copy span "[PERSON_NAME]"
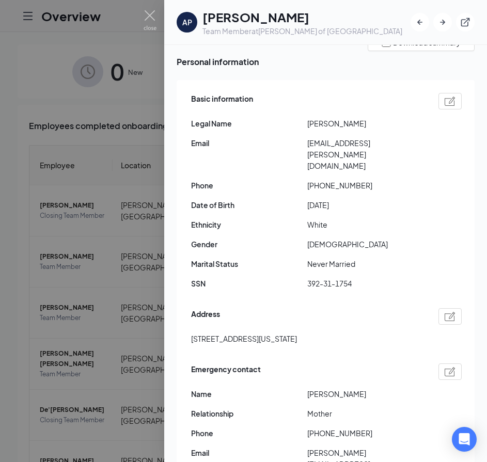
scroll to position [0, 0]
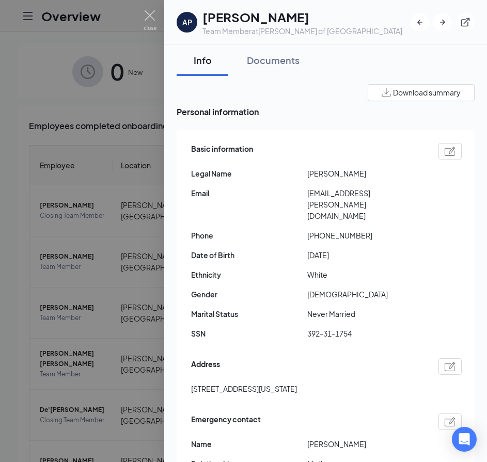
click at [197, 383] on span "[STREET_ADDRESS][US_STATE]" at bounding box center [244, 388] width 106 height 11
drag, startPoint x: 191, startPoint y: 367, endPoint x: 285, endPoint y: 378, distance: 94.6
click at [285, 378] on div "Address [STREET_ADDRESS][US_STATE]" at bounding box center [326, 379] width 270 height 47
click at [324, 194] on span "[EMAIL_ADDRESS][PERSON_NAME][DOMAIN_NAME]" at bounding box center [365, 204] width 116 height 34
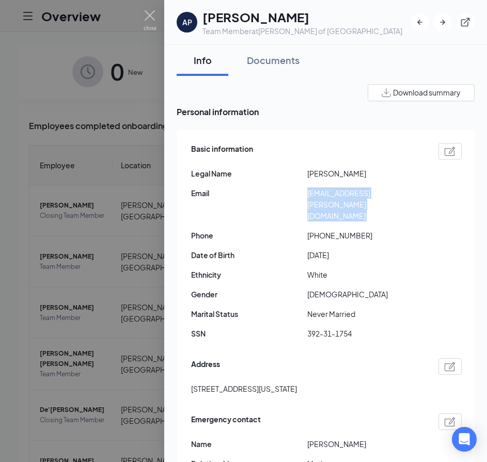
click at [324, 194] on span "[EMAIL_ADDRESS][PERSON_NAME][DOMAIN_NAME]" at bounding box center [365, 204] width 116 height 34
click at [373, 413] on div "Emergency contact" at bounding box center [326, 421] width 270 height 17
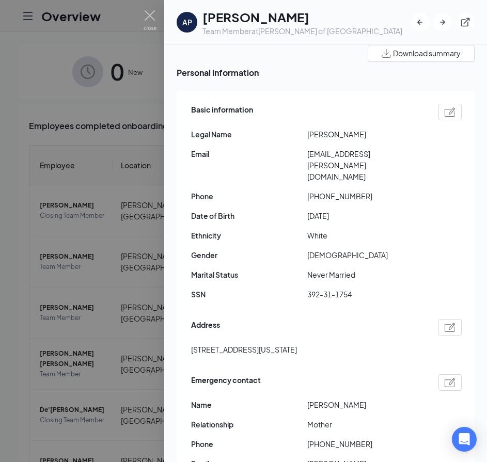
scroll to position [103, 0]
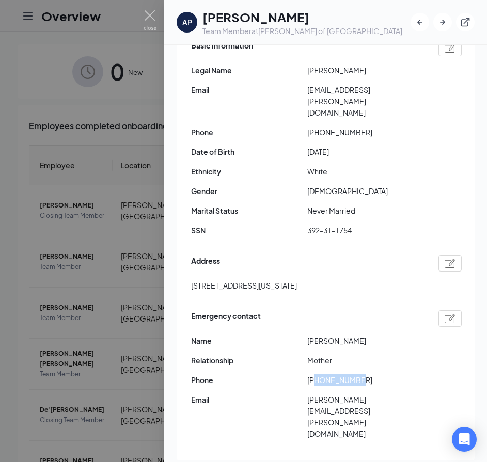
drag, startPoint x: 319, startPoint y: 357, endPoint x: 365, endPoint y: 361, distance: 46.2
click at [365, 374] on span "[PHONE_NUMBER]" at bounding box center [365, 379] width 116 height 11
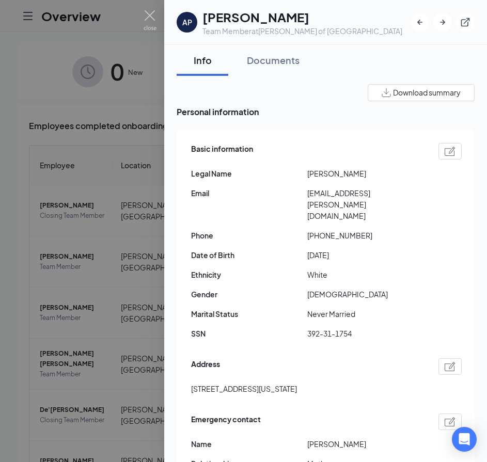
click at [341, 328] on span "392-31-1754" at bounding box center [365, 333] width 116 height 11
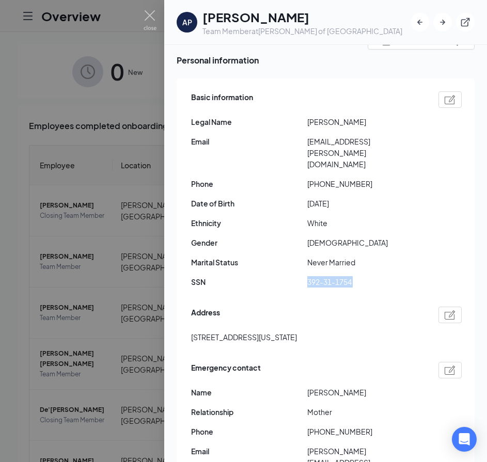
click at [349, 148] on div "Basic information Legal Name [PERSON_NAME] Email [EMAIL_ADDRESS][PERSON_NAME][D…" at bounding box center [326, 192] width 270 height 207
click at [355, 140] on span "[EMAIL_ADDRESS][PERSON_NAME][DOMAIN_NAME]" at bounding box center [365, 153] width 116 height 34
drag, startPoint x: 316, startPoint y: 164, endPoint x: 376, endPoint y: 169, distance: 60.6
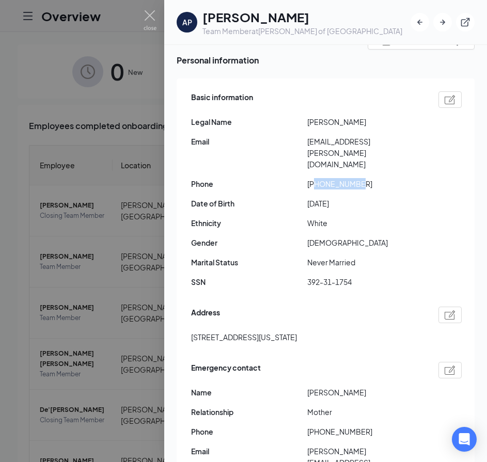
click at [376, 169] on div "Basic information Legal Name [PERSON_NAME] Email [EMAIL_ADDRESS][PERSON_NAME][D…" at bounding box center [326, 192] width 270 height 207
drag, startPoint x: 191, startPoint y: 316, endPoint x: 260, endPoint y: 321, distance: 68.8
click at [260, 321] on div "Address [STREET_ADDRESS][US_STATE]" at bounding box center [326, 327] width 270 height 47
click at [146, 15] on img at bounding box center [149, 20] width 13 height 20
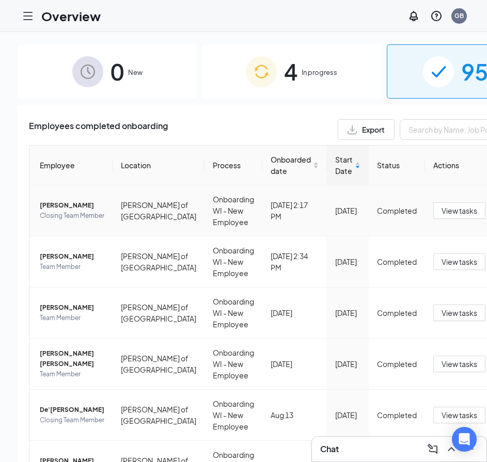
click at [51, 203] on span "[PERSON_NAME]" at bounding box center [72, 205] width 65 height 10
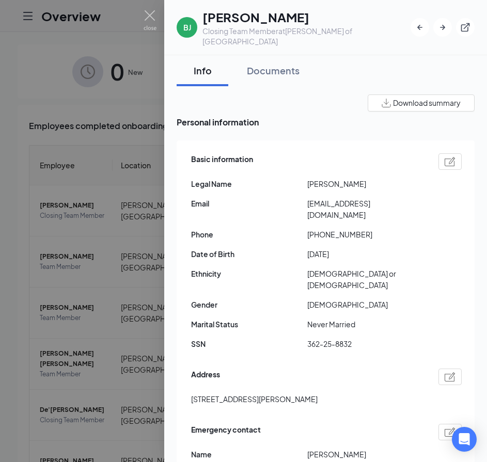
click at [335, 198] on span "[EMAIL_ADDRESS][DOMAIN_NAME]" at bounding box center [365, 209] width 116 height 23
drag, startPoint x: 315, startPoint y: 212, endPoint x: 365, endPoint y: 206, distance: 50.4
click at [365, 206] on div "Basic information Legal Name [PERSON_NAME] Email [EMAIL_ADDRESS][DOMAIN_NAME] P…" at bounding box center [326, 254] width 270 height 207
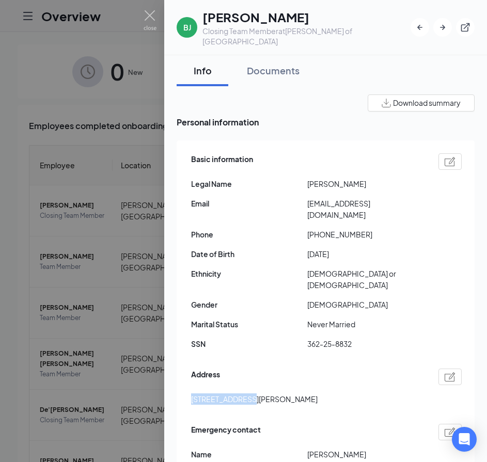
drag, startPoint x: 192, startPoint y: 363, endPoint x: 248, endPoint y: 364, distance: 55.2
click at [248, 393] on span "[STREET_ADDRESS][PERSON_NAME]" at bounding box center [254, 398] width 126 height 11
